Goal: Navigation & Orientation: Find specific page/section

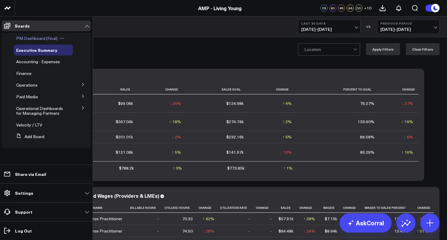
click at [37, 37] on span "PM Dashboard (Final)" at bounding box center [36, 38] width 41 height 6
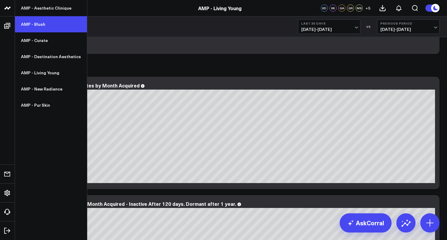
scroll to position [1570, 0]
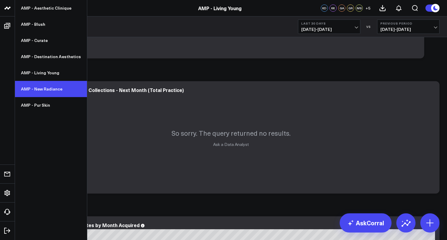
click at [40, 88] on link "AMP - New Radiance" at bounding box center [51, 89] width 72 height 16
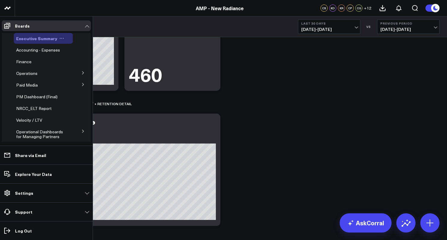
scroll to position [341, 0]
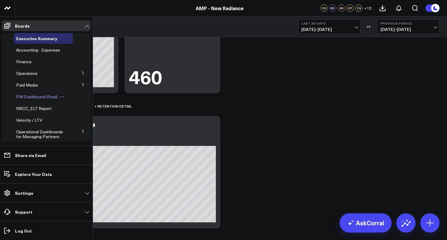
click at [30, 97] on span "PM Dashboard (Final)" at bounding box center [36, 97] width 41 height 6
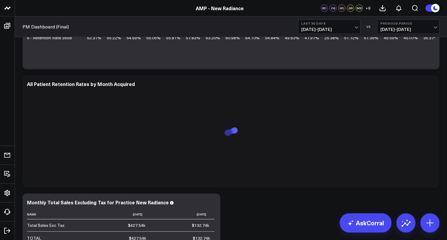
scroll to position [2411, 0]
